Goal: Task Accomplishment & Management: Complete application form

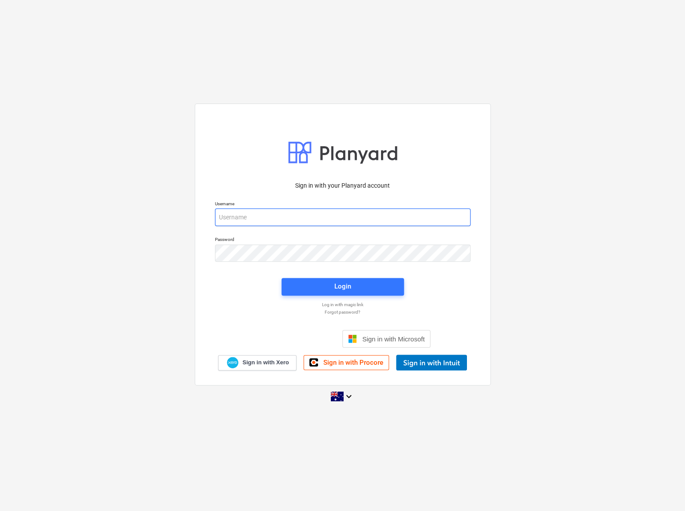
type input "[EMAIL_ADDRESS][PERSON_NAME][DOMAIN_NAME]"
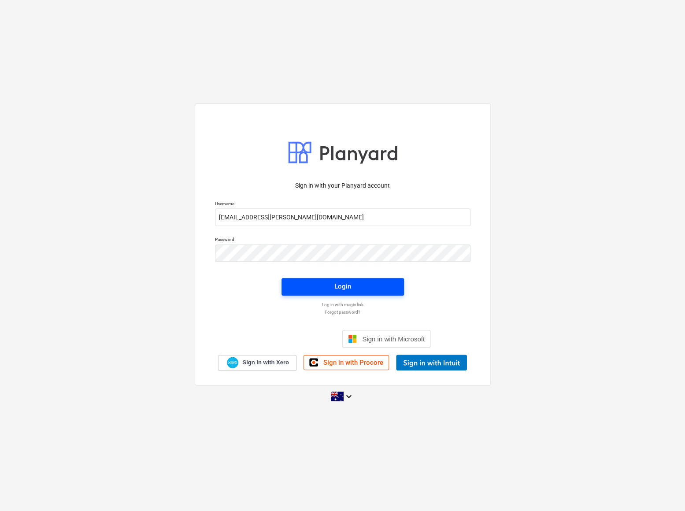
click at [323, 284] on span "Login" at bounding box center [342, 286] width 101 height 11
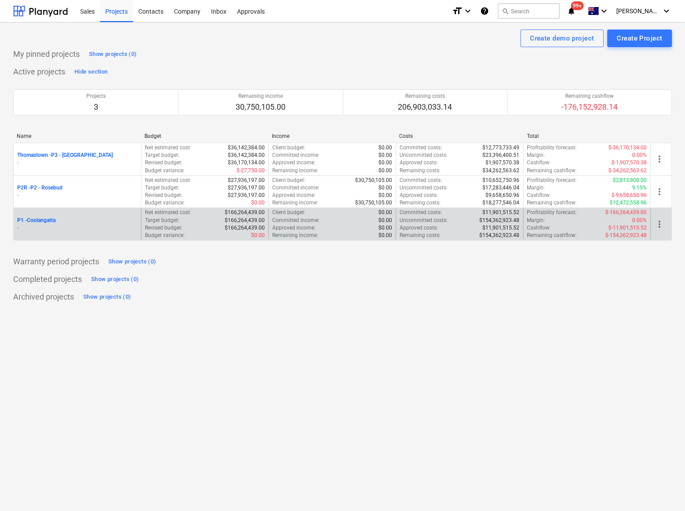
click at [48, 217] on p "P1 - [GEOGRAPHIC_DATA]" at bounding box center [36, 220] width 38 height 7
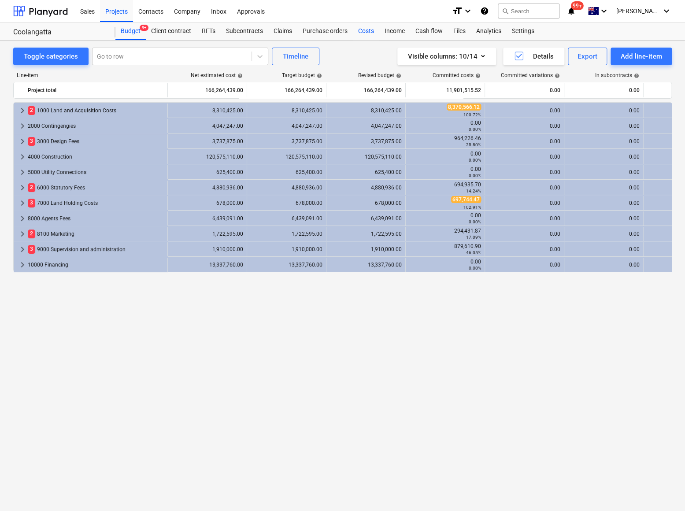
click at [366, 31] on div "Costs" at bounding box center [366, 31] width 26 height 18
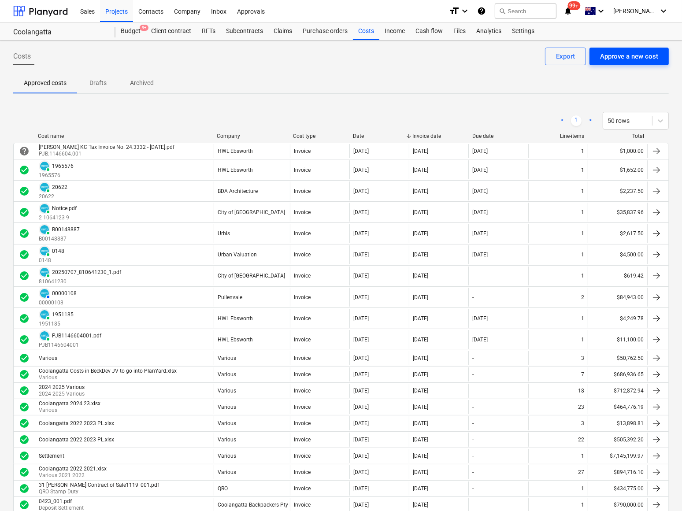
click at [658, 53] on button "Approve a new cost" at bounding box center [628, 57] width 79 height 18
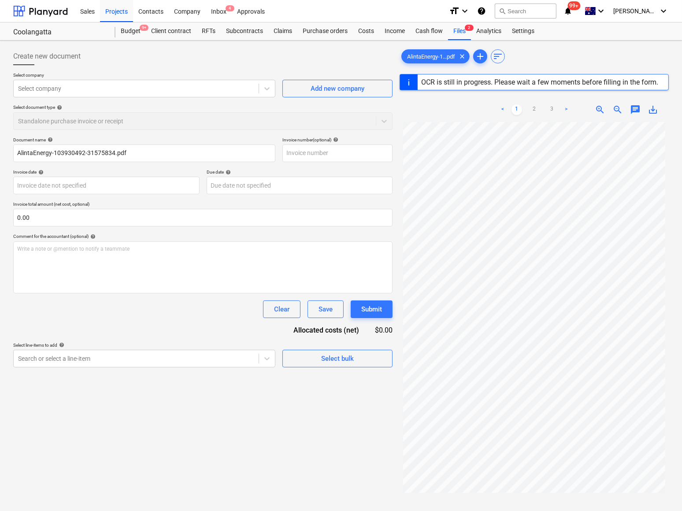
type input "103930492"
type input "[DATE]"
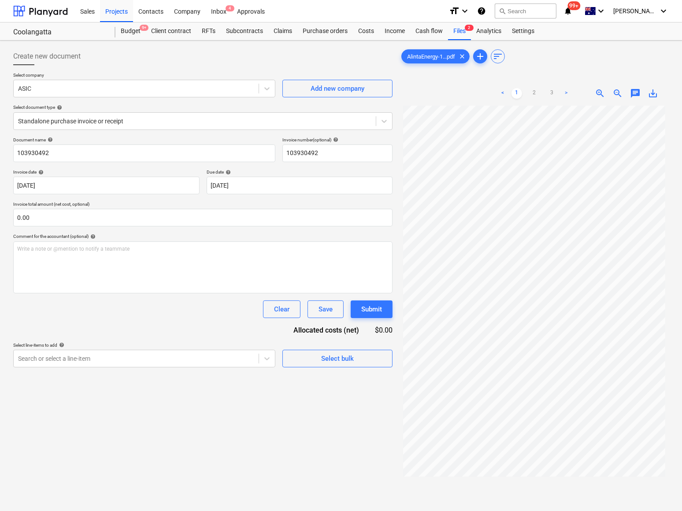
click at [191, 348] on p "Select line-items to add help" at bounding box center [144, 345] width 262 height 7
click at [193, 361] on div at bounding box center [136, 358] width 236 height 9
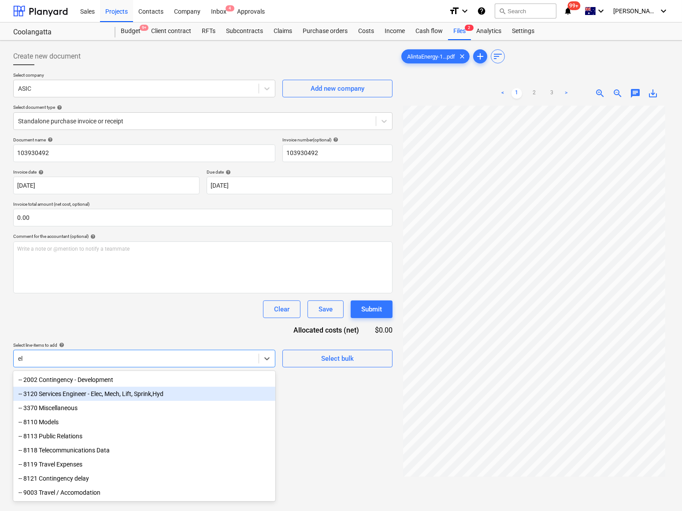
type input "e"
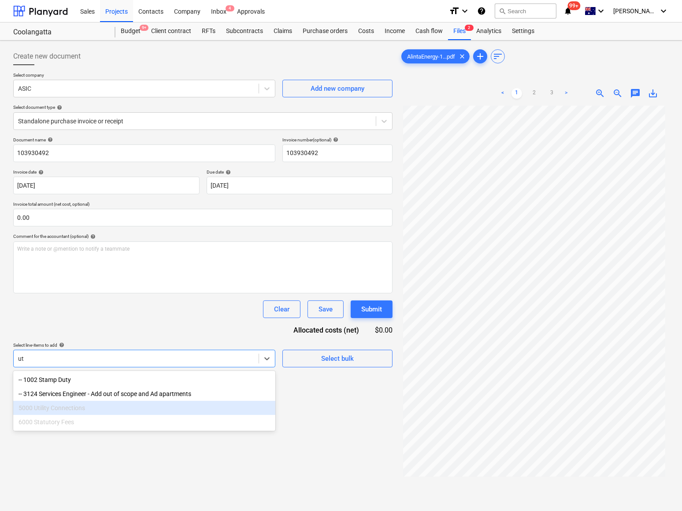
type input "u"
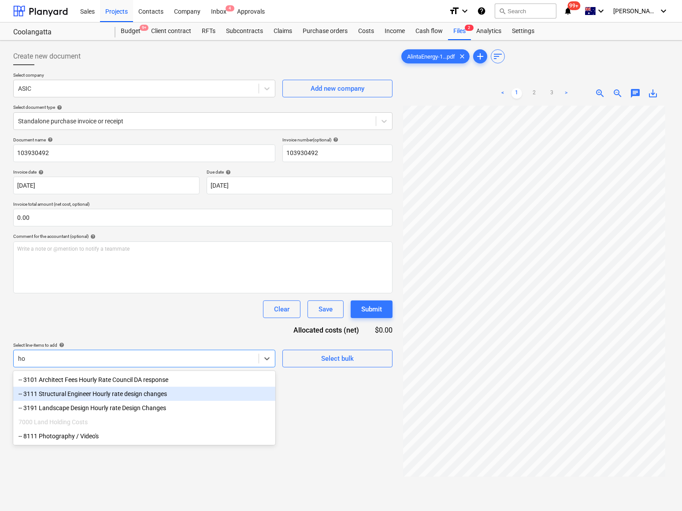
type input "h"
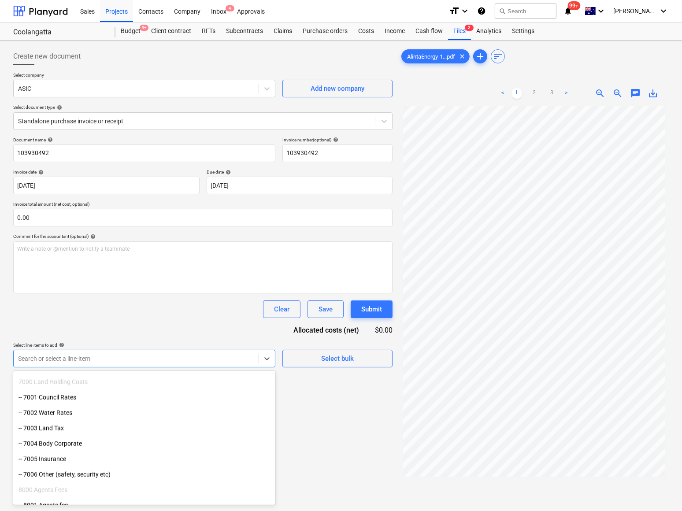
scroll to position [1191, 0]
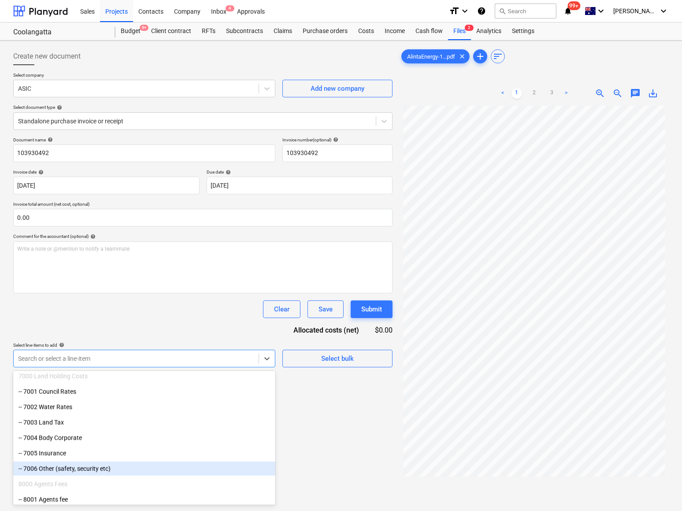
click at [67, 468] on div "-- 7006 Other (safety, security etc)" at bounding box center [144, 469] width 262 height 14
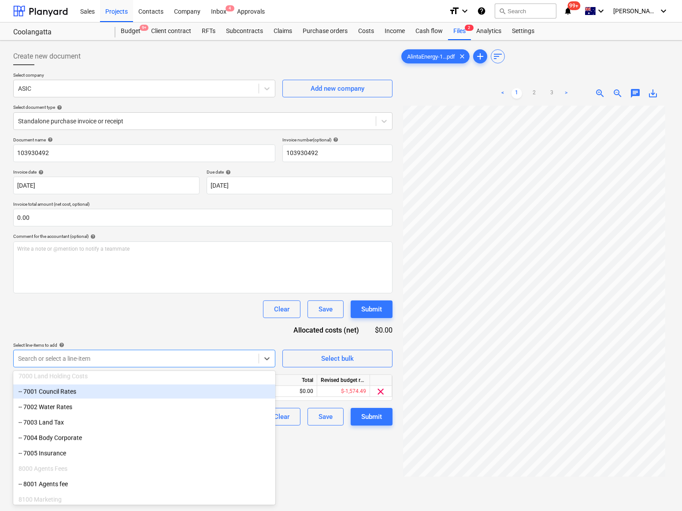
click at [155, 319] on div "Document name help 103930492 Invoice number (optional) help 103930492 Invoice d…" at bounding box center [202, 281] width 379 height 289
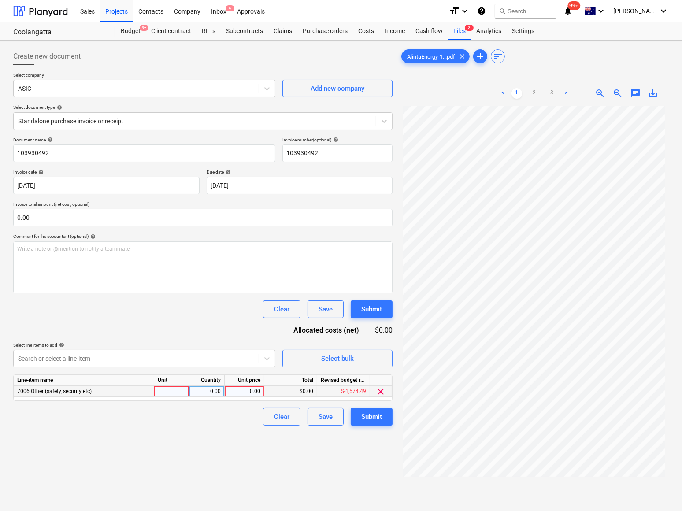
click at [171, 389] on div at bounding box center [171, 391] width 35 height 11
type input "Qty"
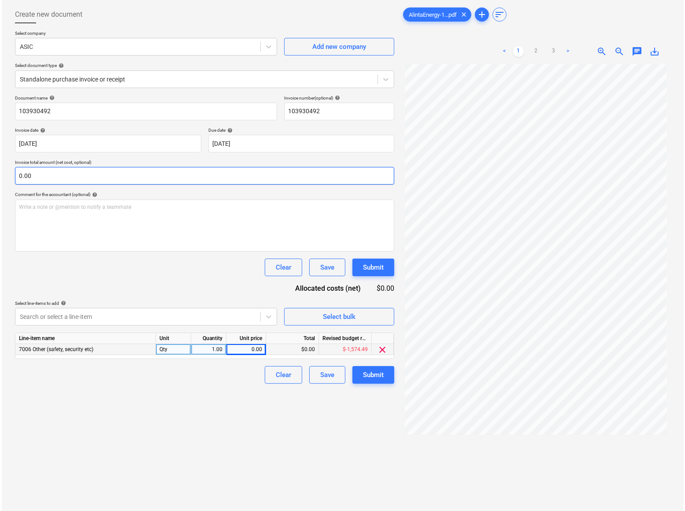
scroll to position [0, 0]
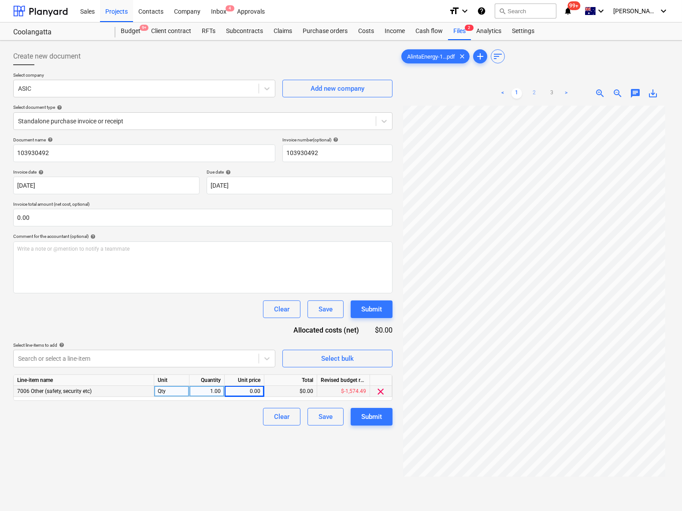
click at [533, 94] on link "2" at bounding box center [534, 93] width 11 height 11
click at [518, 91] on link "1" at bounding box center [516, 93] width 11 height 11
click at [248, 393] on div "0.00" at bounding box center [244, 391] width 32 height 11
type input "222.70"
click at [230, 436] on div "Create new document Select company ASIC Add new company Select document type he…" at bounding box center [203, 319] width 386 height 551
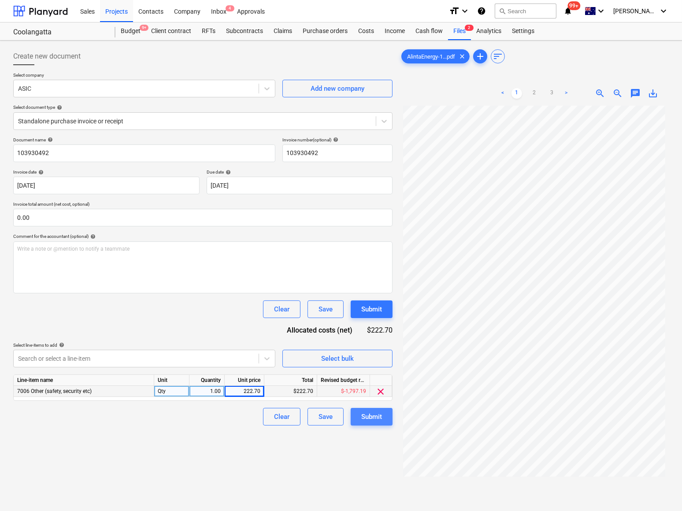
click at [371, 414] on div "Submit" at bounding box center [371, 416] width 21 height 11
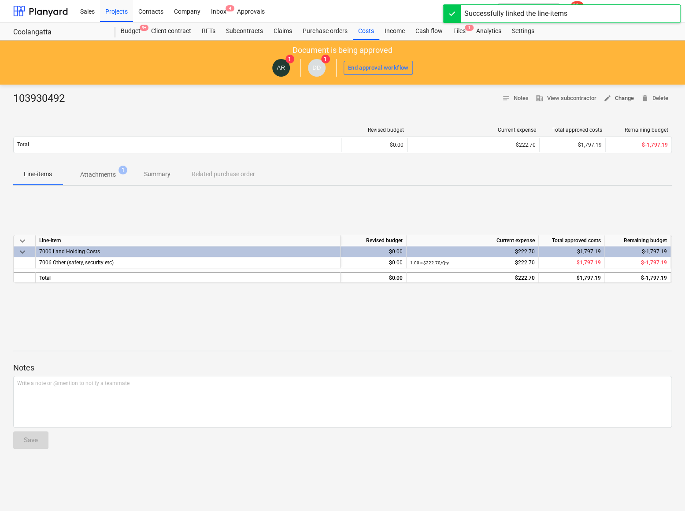
click at [617, 99] on span "edit Change" at bounding box center [618, 98] width 30 height 10
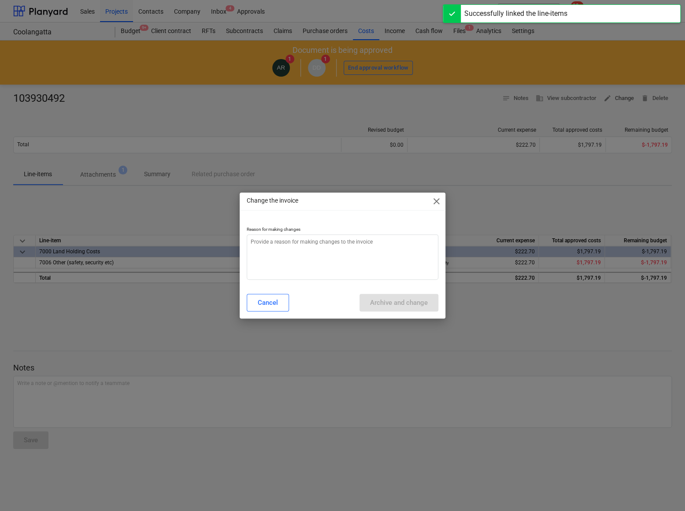
type textarea "x"
click at [266, 255] on textarea at bounding box center [343, 256] width 192 height 45
type textarea "W"
type textarea "x"
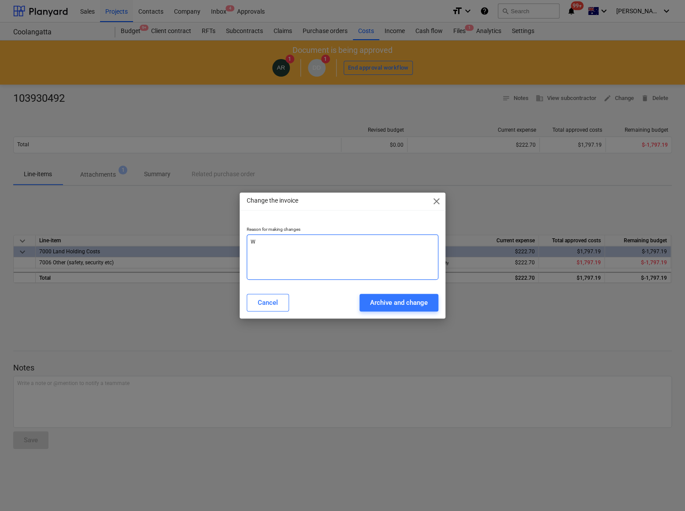
type textarea "Wr"
type textarea "x"
type textarea "Wro"
type textarea "x"
type textarea "Wron"
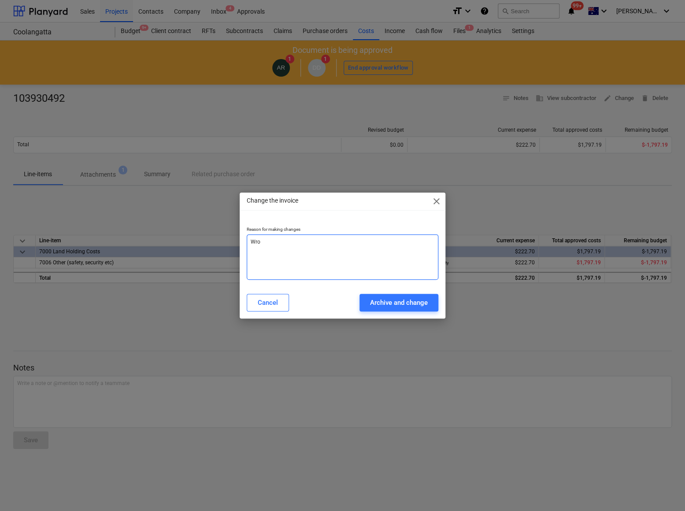
type textarea "x"
type textarea "Wrong"
type textarea "x"
type textarea "Wrong"
type textarea "x"
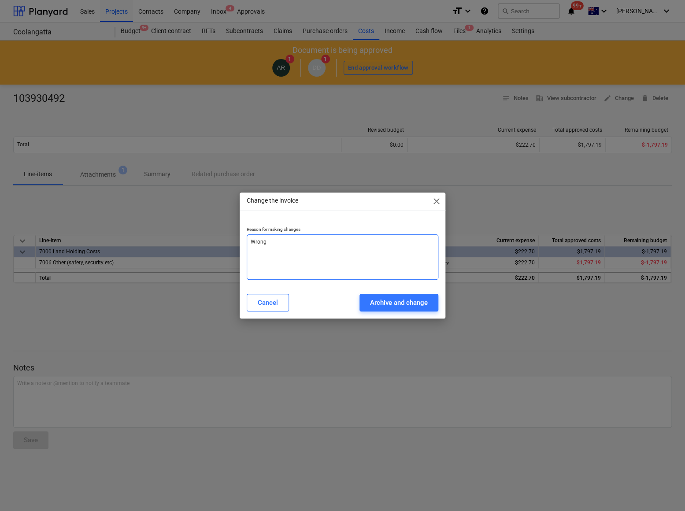
type textarea "Wrong v"
type textarea "x"
type textarea "Wrong ve"
type textarea "x"
type textarea "Wrong ven"
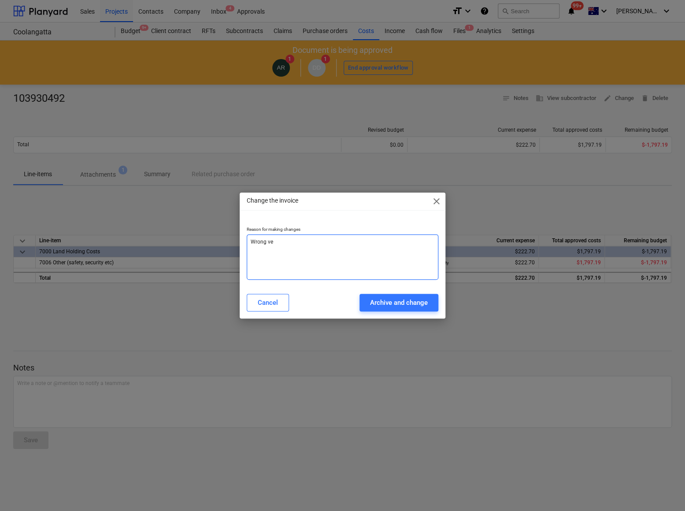
type textarea "x"
type textarea "Wrong vend"
type textarea "x"
type textarea "Wrong vendo"
type textarea "x"
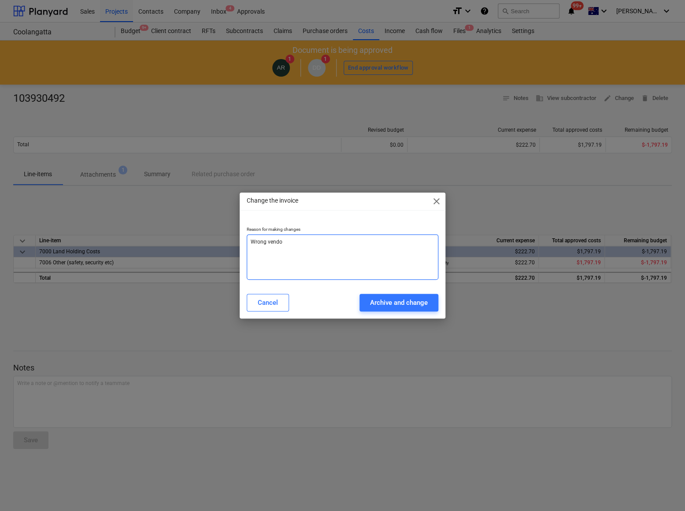
type textarea "Wrong vendor"
type textarea "x"
type textarea "Wrong vendor"
click at [381, 306] on div "Archive and change" at bounding box center [399, 302] width 58 height 11
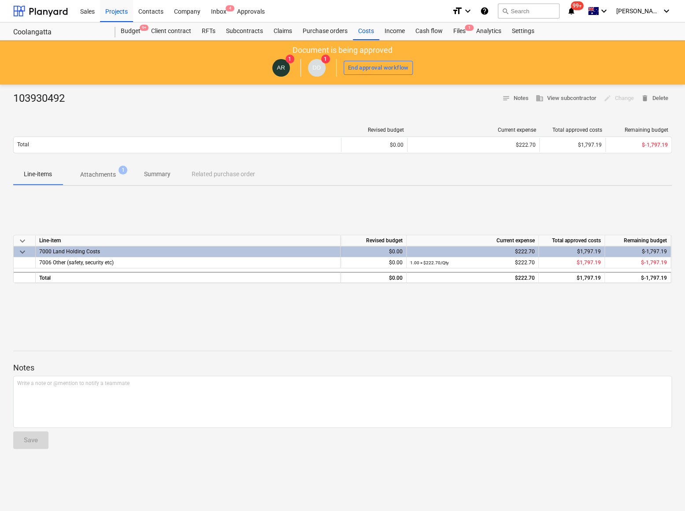
type textarea "x"
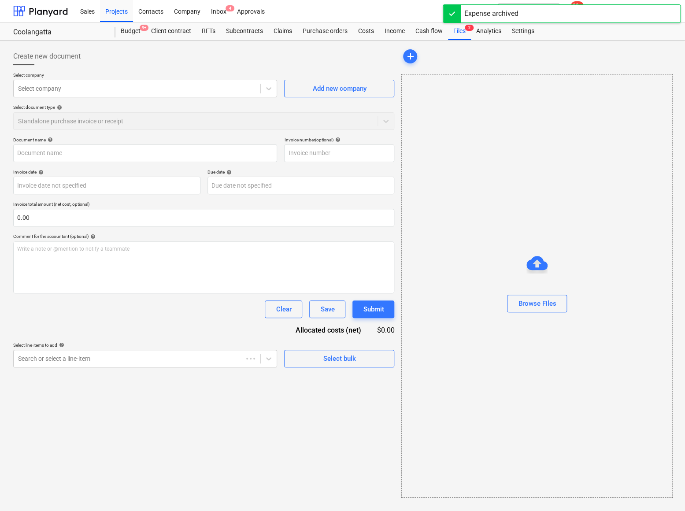
type input "103930492"
type input "[DATE]"
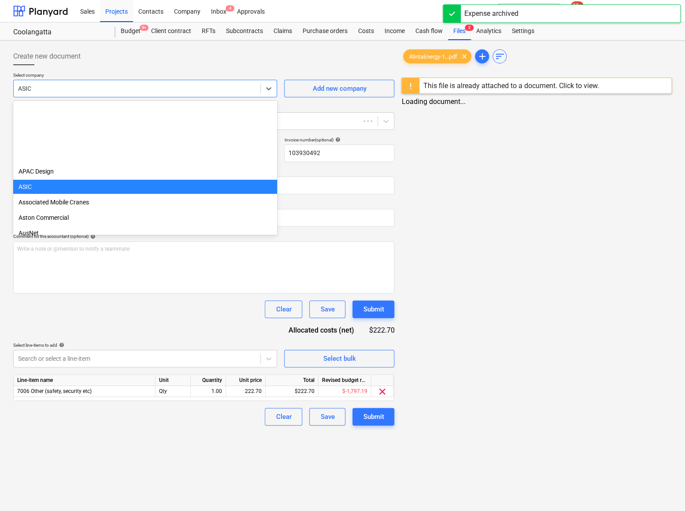
click at [63, 90] on div at bounding box center [137, 88] width 238 height 9
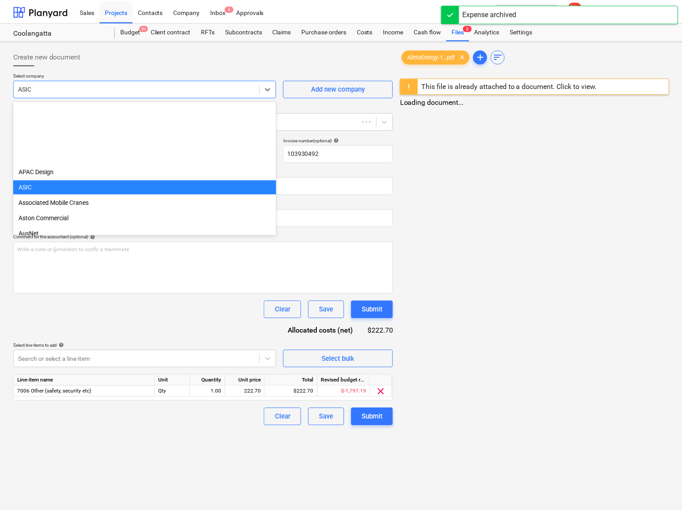
scroll to position [77, 0]
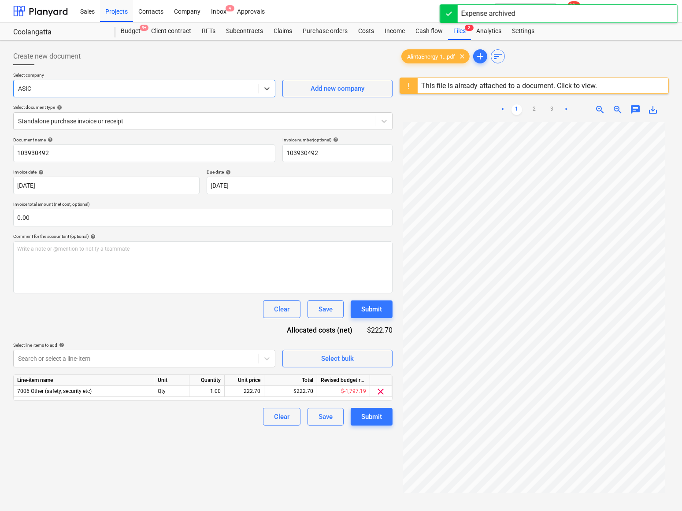
drag, startPoint x: 35, startPoint y: 85, endPoint x: 13, endPoint y: 82, distance: 22.7
click at [13, 82] on div "ASIC" at bounding box center [144, 89] width 262 height 18
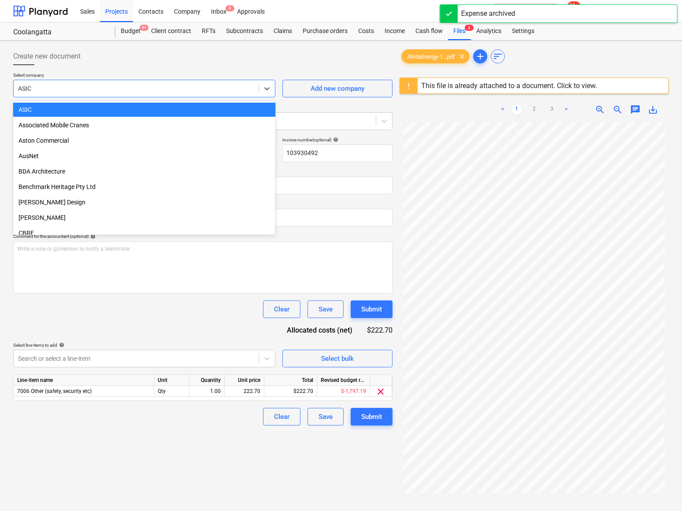
drag, startPoint x: 22, startPoint y: 86, endPoint x: 78, endPoint y: 87, distance: 55.5
click at [78, 87] on div at bounding box center [136, 88] width 236 height 9
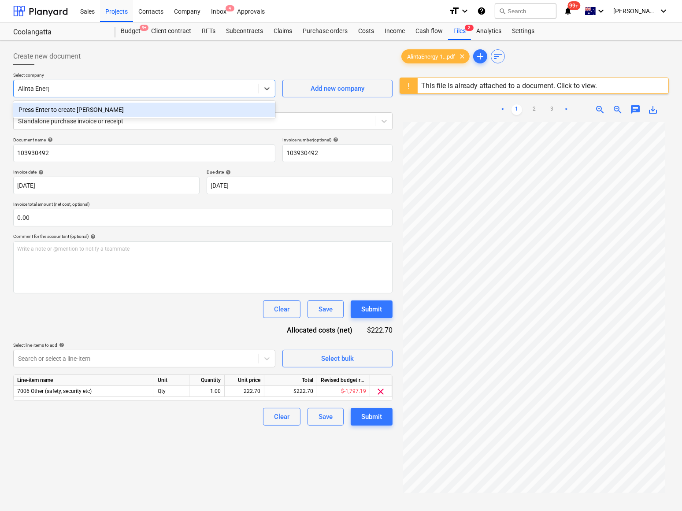
type input "Alinta Energy"
click at [82, 109] on div "Press Enter to create Alinta Energy" at bounding box center [144, 110] width 262 height 14
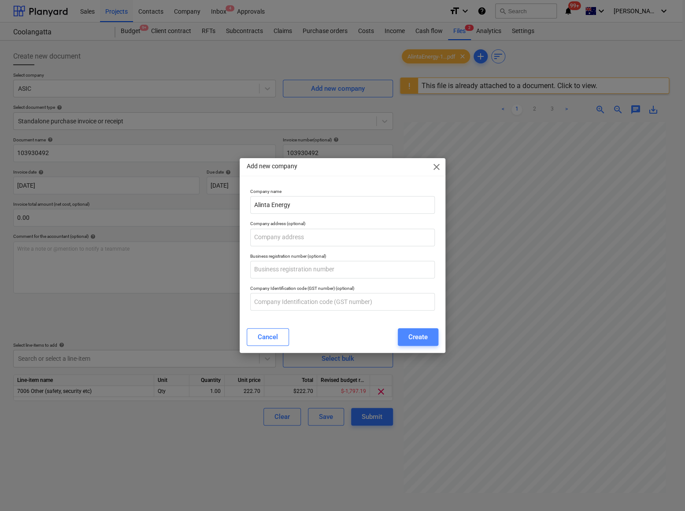
click at [424, 335] on div "Create" at bounding box center [417, 336] width 19 height 11
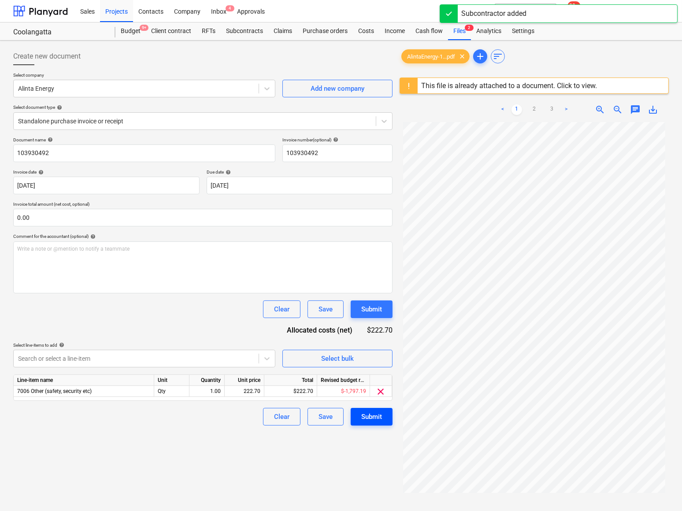
click at [368, 417] on div "Submit" at bounding box center [371, 416] width 21 height 11
